Goal: Information Seeking & Learning: Learn about a topic

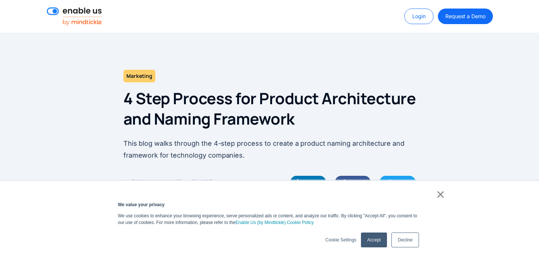
click at [443, 198] on link "×" at bounding box center [440, 194] width 9 height 7
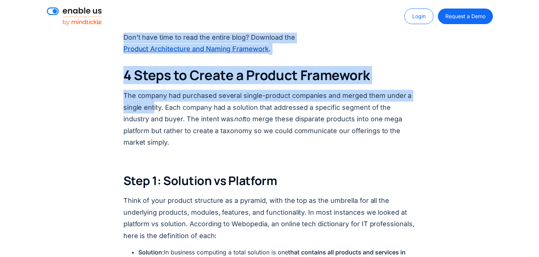
scroll to position [496, 0]
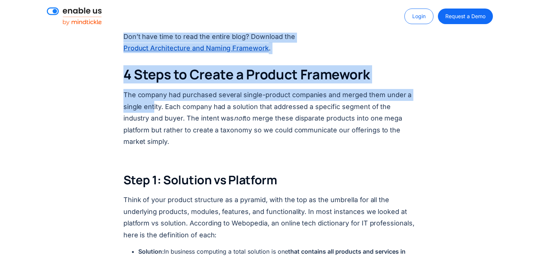
drag, startPoint x: 121, startPoint y: 98, endPoint x: 153, endPoint y: 110, distance: 34.6
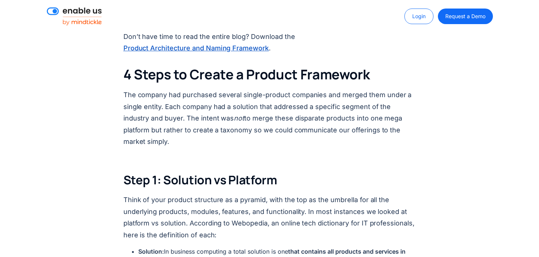
click at [206, 111] on p "The company had purchased several single-product companies and merged them unde…" at bounding box center [269, 118] width 292 height 59
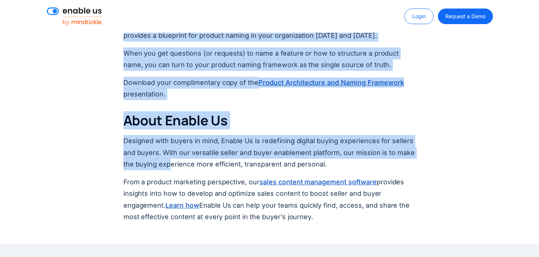
scroll to position [2245, 0]
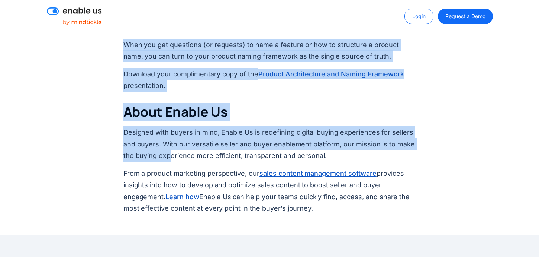
drag, startPoint x: 123, startPoint y: 97, endPoint x: 169, endPoint y: 77, distance: 51.1
copy body "6 Lore Ipsumdo sit Ametcon Adipiscingel sed Doeius Temporinc Utla etdo magna al…"
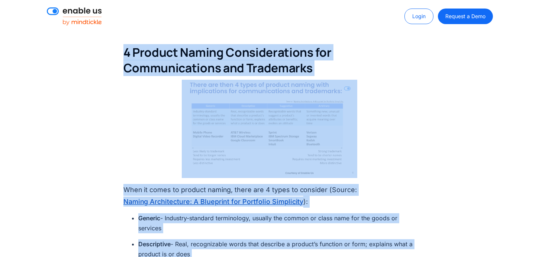
scroll to position [1794, 0]
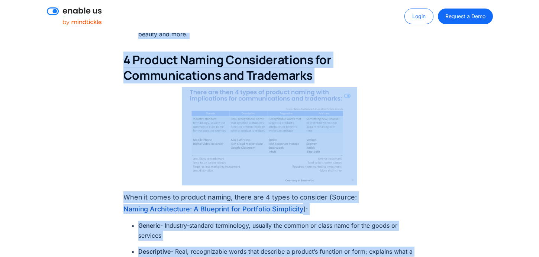
click at [243, 121] on img at bounding box center [269, 136] width 175 height 98
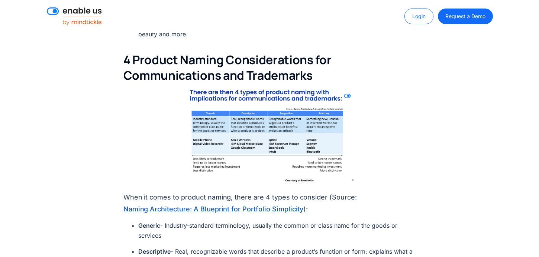
click at [312, 110] on img at bounding box center [269, 136] width 175 height 98
drag, startPoint x: 297, startPoint y: 113, endPoint x: 383, endPoint y: 33, distance: 116.4
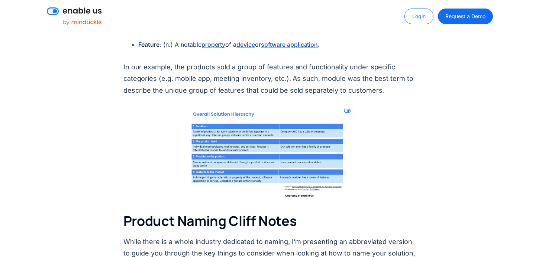
scroll to position [1336, 0]
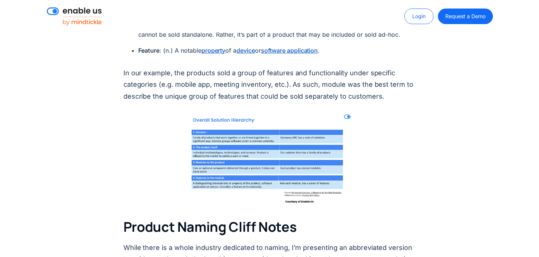
click at [273, 140] on img at bounding box center [269, 157] width 175 height 98
click at [0, 0] on body "× We value your privacy We use cookies to enhance your browsing experience, ser…" at bounding box center [269, 146] width 539 height 2965
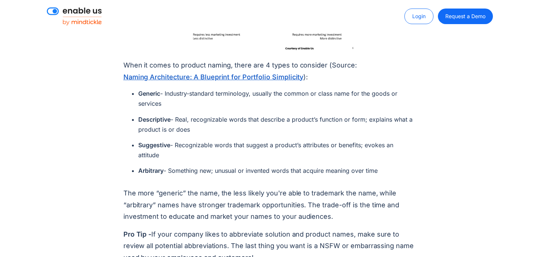
scroll to position [1931, 0]
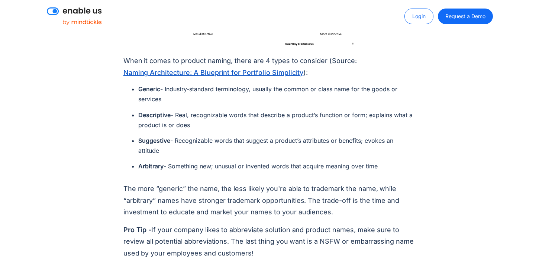
click at [224, 68] on link "Naming Architecture: A Blueprint for Portfolio Simplicity" at bounding box center [213, 73] width 180 height 10
